Goal: Task Accomplishment & Management: Complete application form

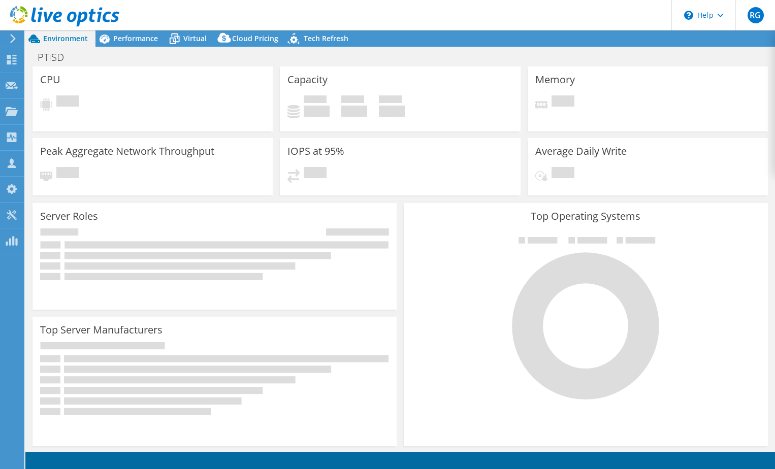
select select "USEast"
select select "USD"
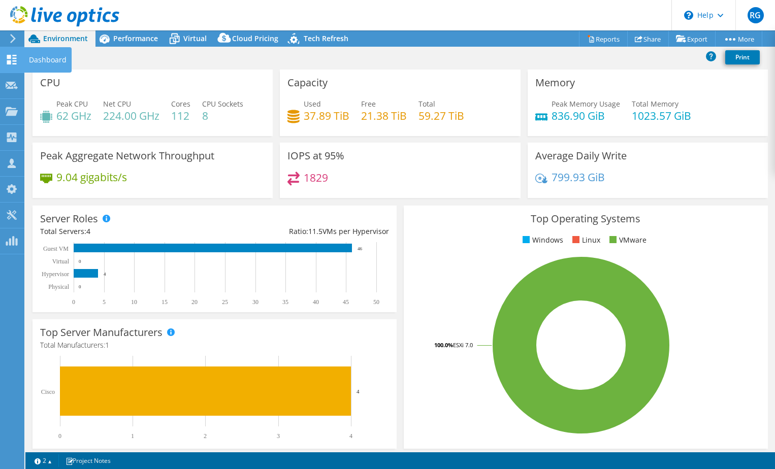
click at [11, 56] on icon at bounding box center [12, 60] width 12 height 10
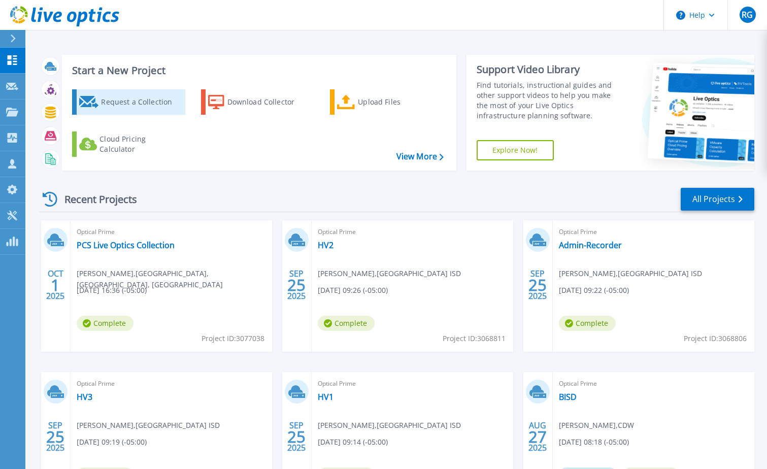
click at [130, 103] on div "Request a Collection" at bounding box center [141, 102] width 81 height 20
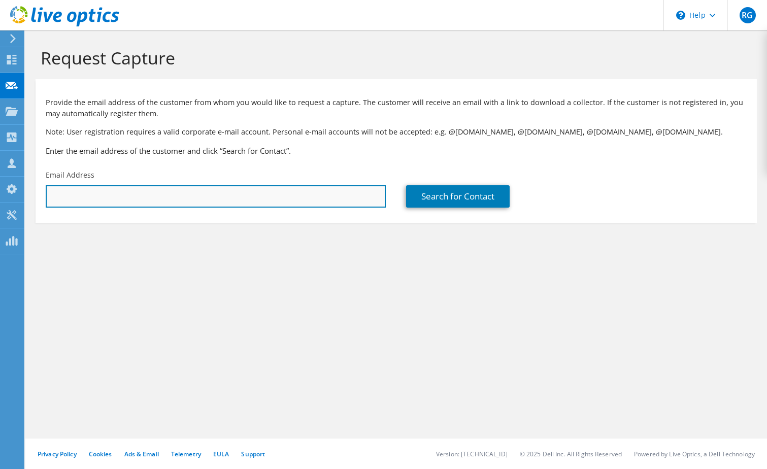
click at [83, 203] on input "text" at bounding box center [216, 196] width 340 height 22
click at [170, 192] on input "text" at bounding box center [216, 196] width 340 height 22
paste input "Patrick Foye <pfoye@aoshouston.org>"
type input "pfoye@aoshouston.org"
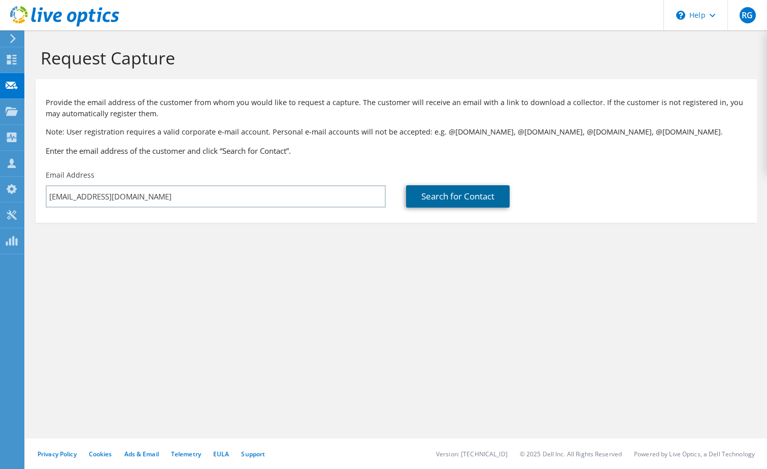
click at [474, 196] on link "Search for Contact" at bounding box center [458, 196] width 104 height 22
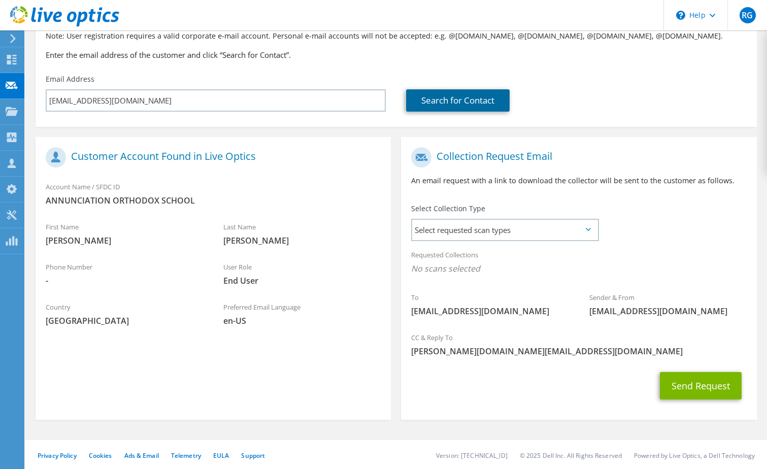
scroll to position [97, 0]
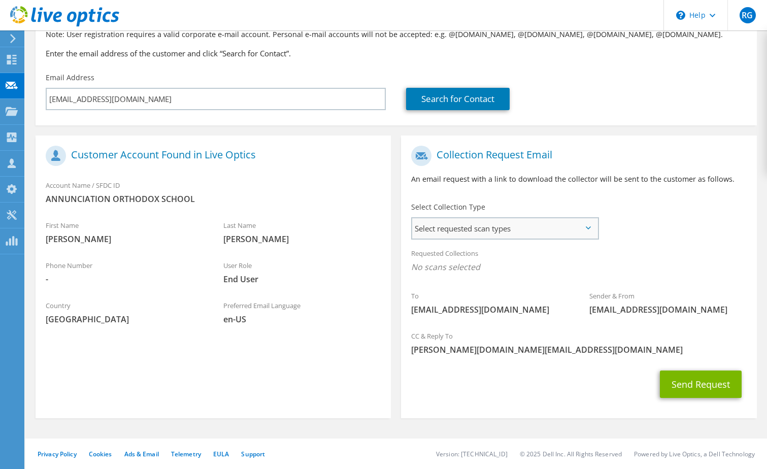
click at [554, 228] on span "Select requested scan types" at bounding box center [504, 228] width 185 height 20
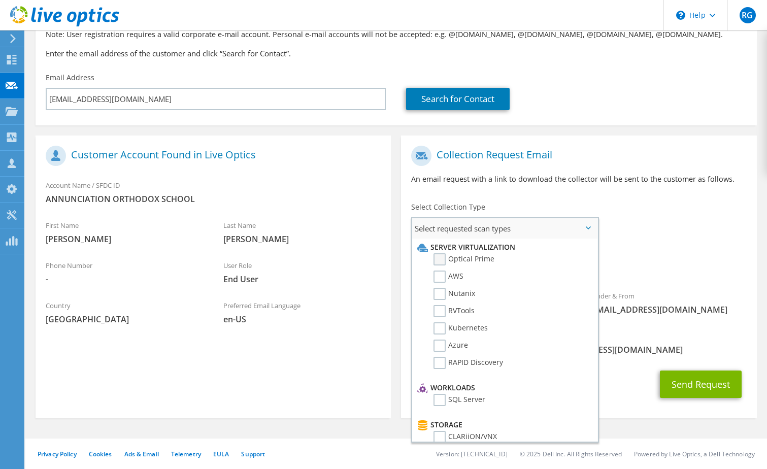
click at [439, 259] on label "Optical Prime" at bounding box center [464, 259] width 61 height 12
click at [0, 0] on input "Optical Prime" at bounding box center [0, 0] width 0 height 0
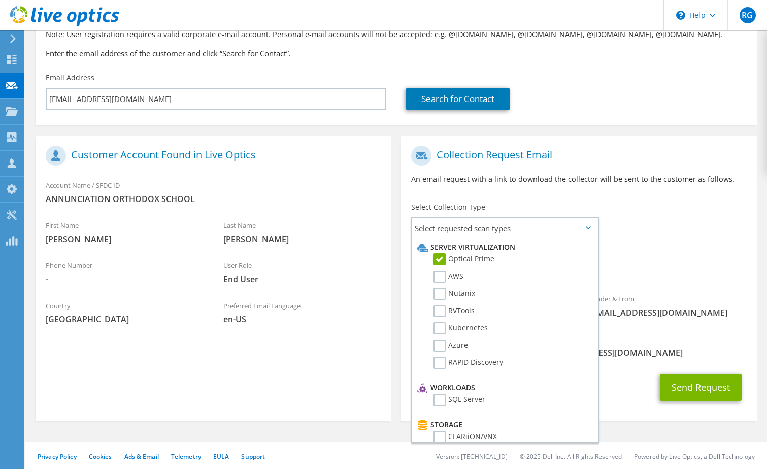
click at [718, 246] on div "Requested Collections No scans selected Optical Prime" at bounding box center [578, 263] width 355 height 41
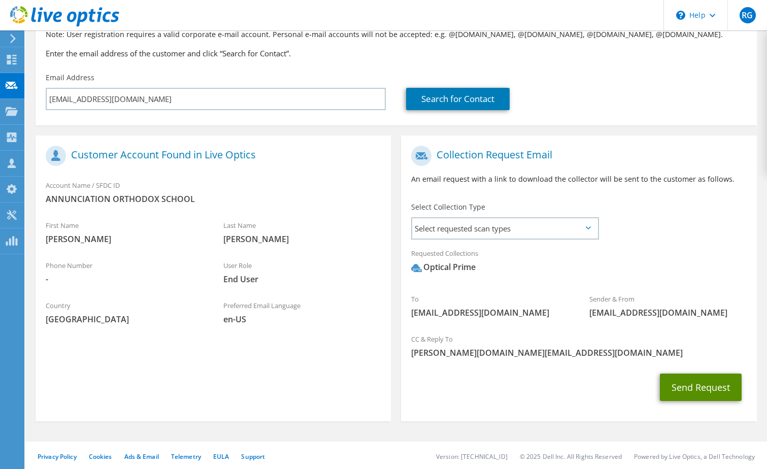
click at [706, 386] on button "Send Request" at bounding box center [701, 387] width 82 height 27
